Goal: Task Accomplishment & Management: Manage account settings

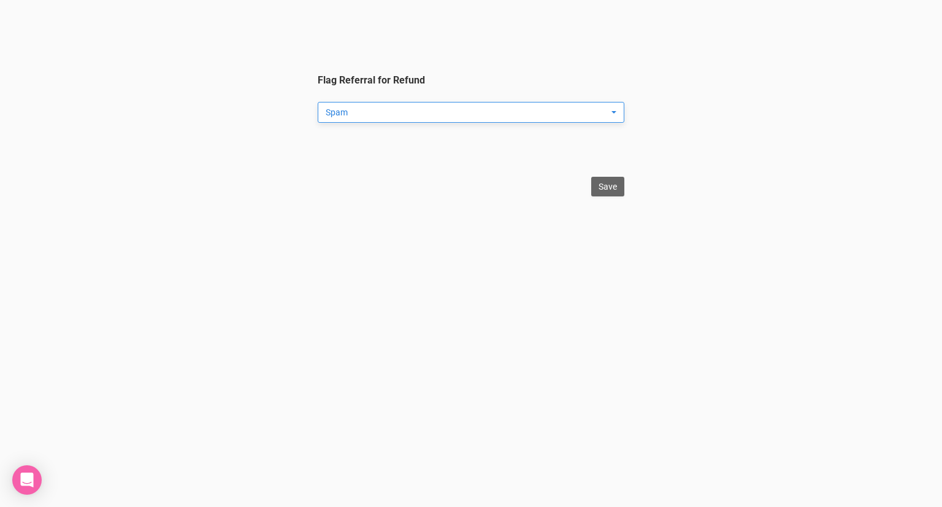
drag, startPoint x: 394, startPoint y: 99, endPoint x: 389, endPoint y: 111, distance: 13.2
click at [393, 100] on legend "Flag Referral for Refund Spam Spam Testing Duplicate Other ... Spam Testing Dup…" at bounding box center [471, 121] width 307 height 94
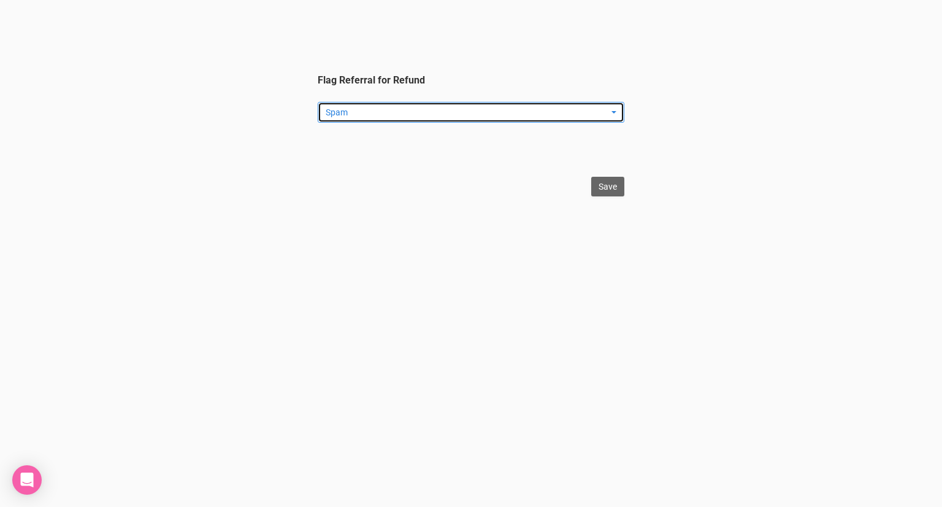
click at [388, 111] on span "Spam" at bounding box center [467, 112] width 283 height 12
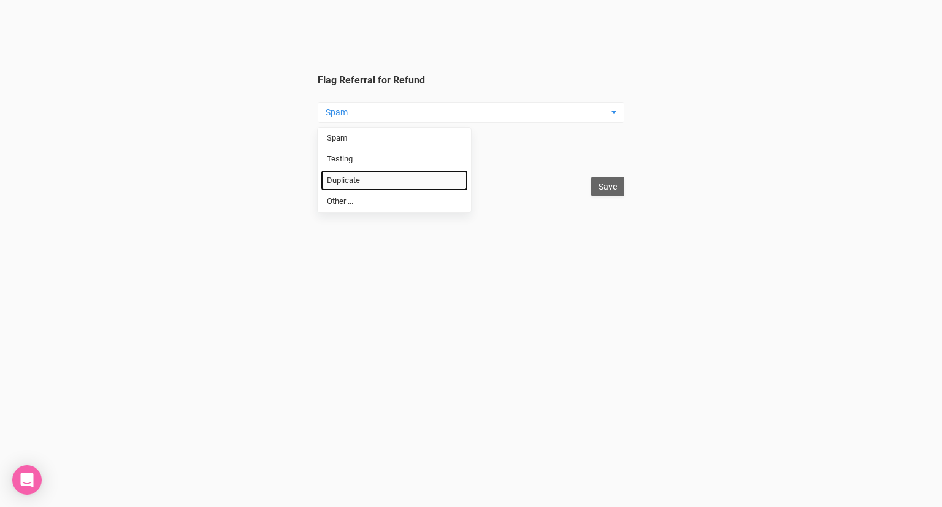
click at [380, 182] on link "Duplicate" at bounding box center [394, 180] width 147 height 21
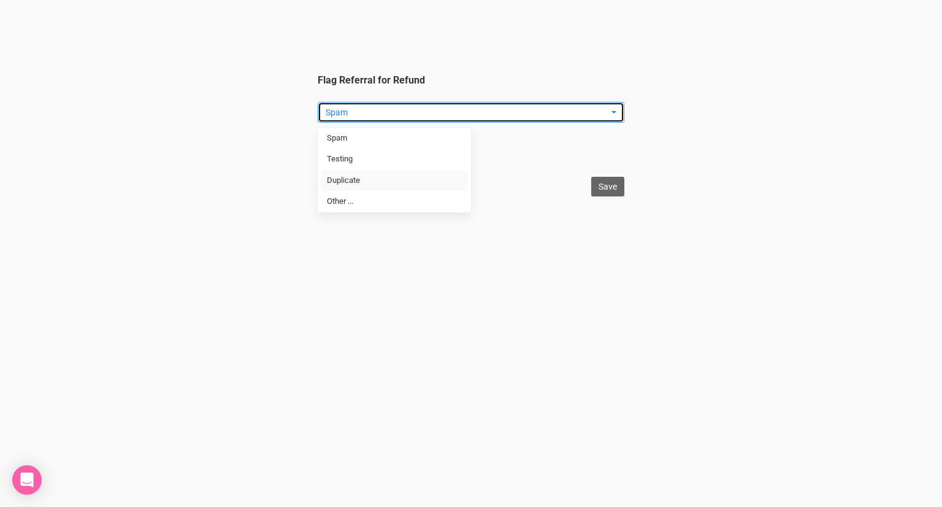
select select "Duplicate"
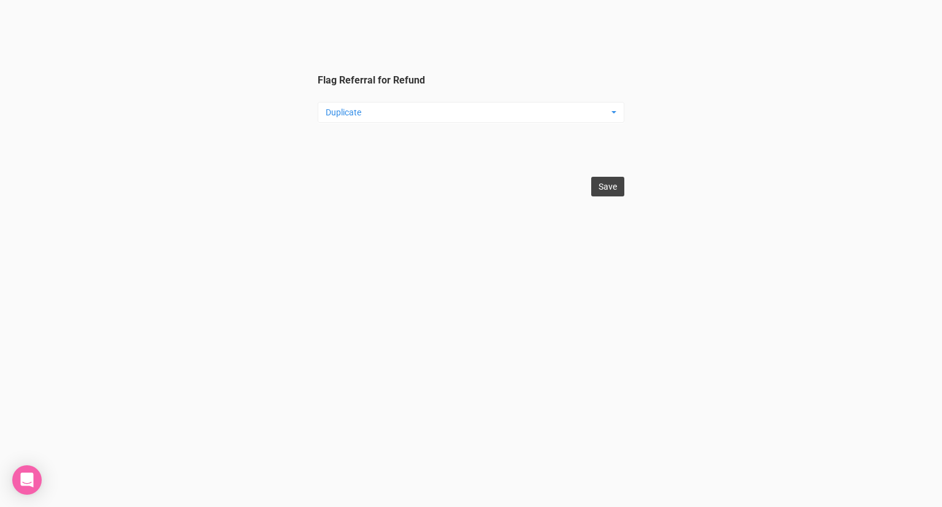
click at [607, 189] on input "Save" at bounding box center [607, 187] width 33 height 20
type input "Save"
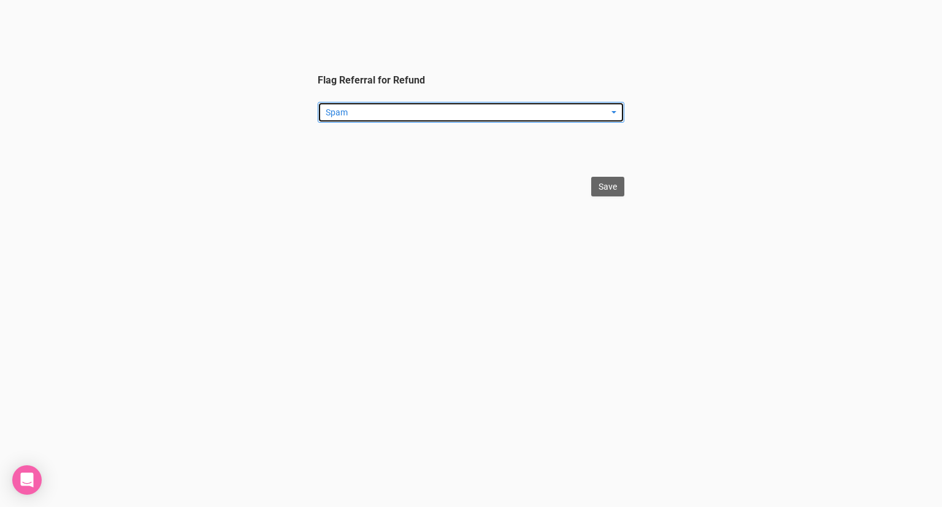
click at [413, 104] on button "Spam" at bounding box center [471, 112] width 307 height 21
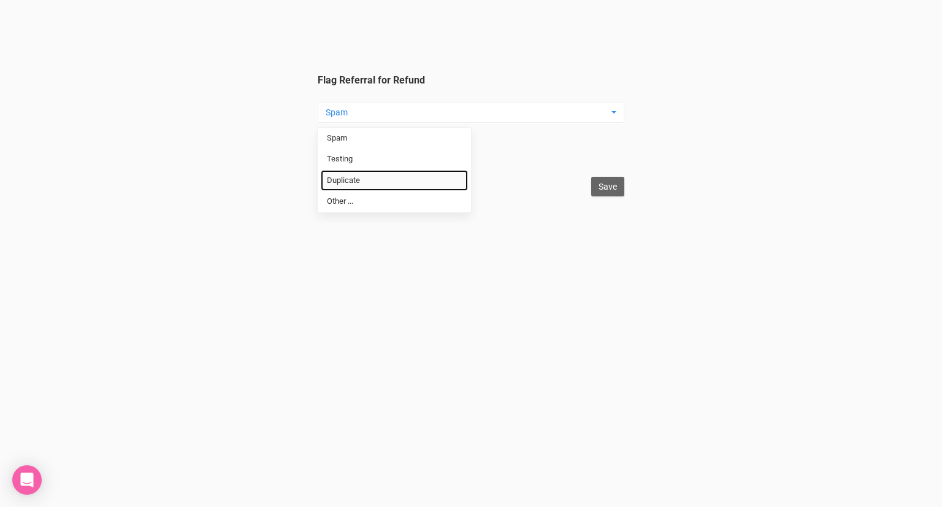
click at [399, 185] on link "Duplicate" at bounding box center [394, 180] width 147 height 21
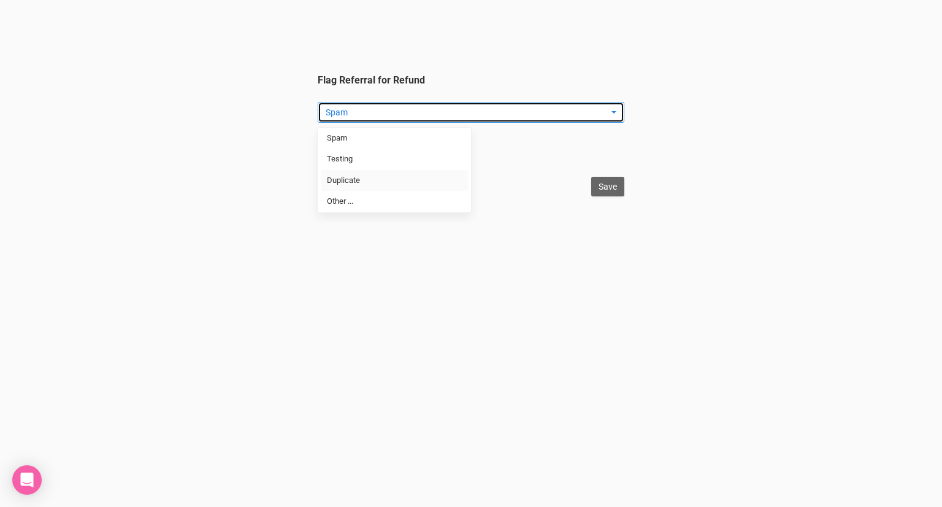
select select "Duplicate"
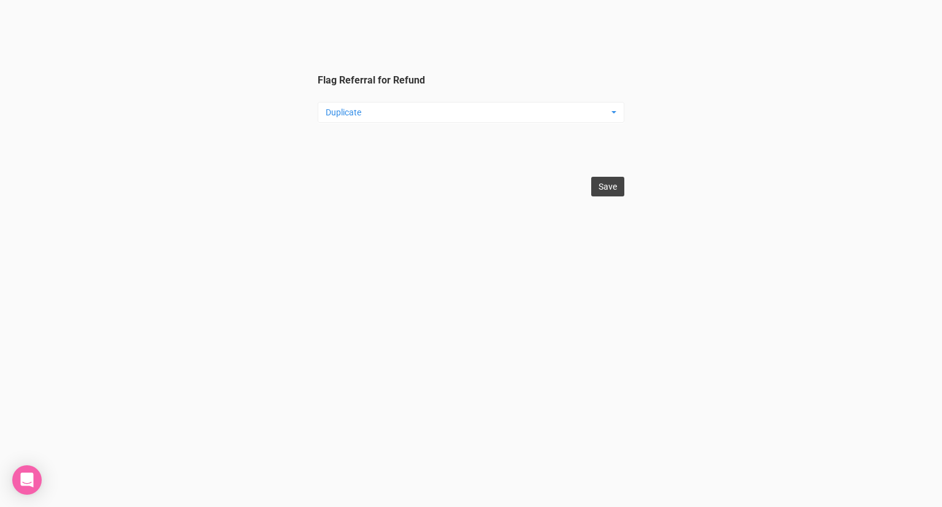
click at [599, 184] on input "Save" at bounding box center [607, 187] width 33 height 20
type input "Save"
